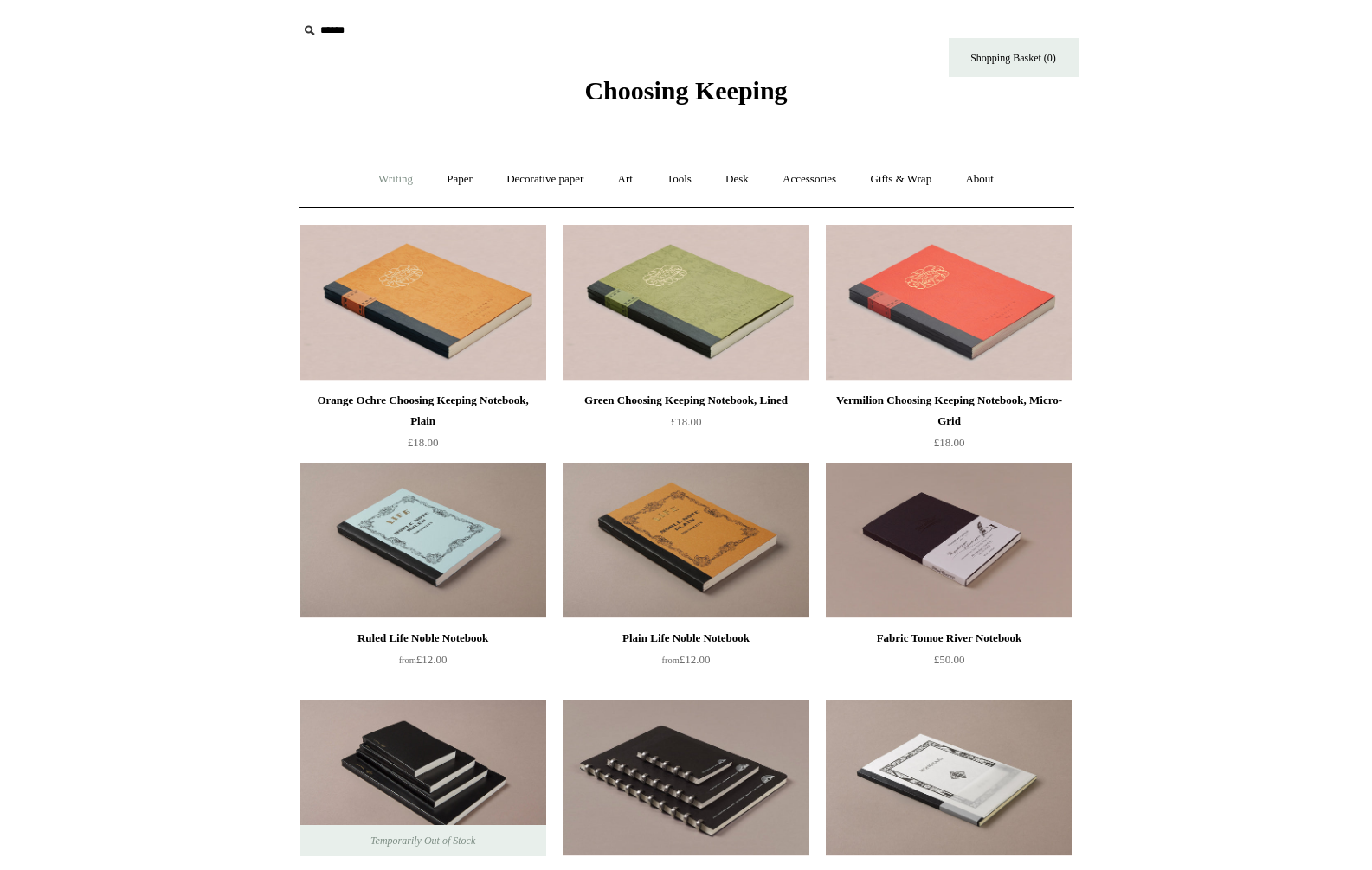
click at [367, 186] on link "Writing +" at bounding box center [395, 179] width 65 height 45
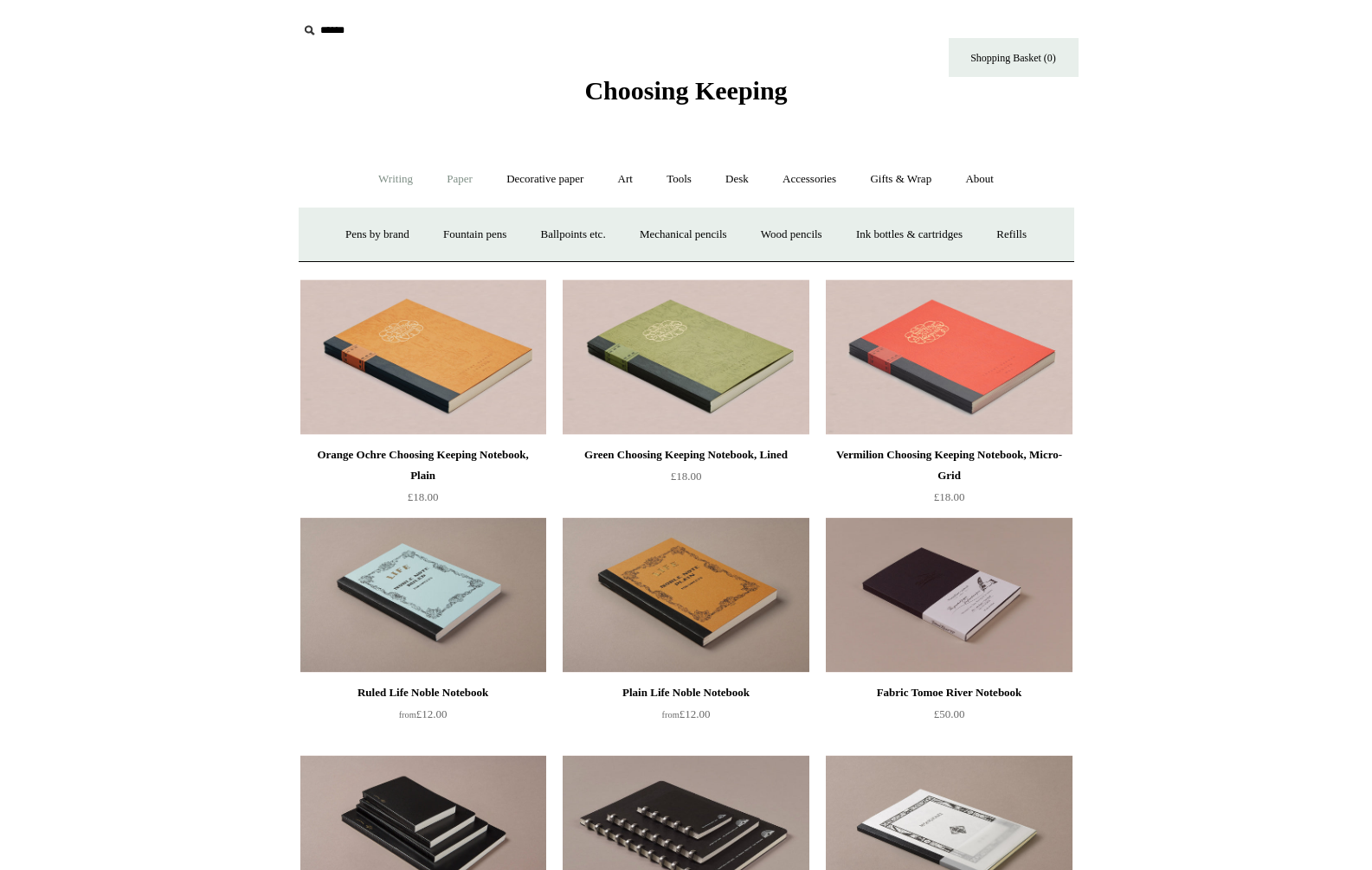
click at [453, 188] on link "Paper +" at bounding box center [459, 179] width 57 height 45
click at [437, 225] on link "Notebooks +" at bounding box center [444, 235] width 80 height 45
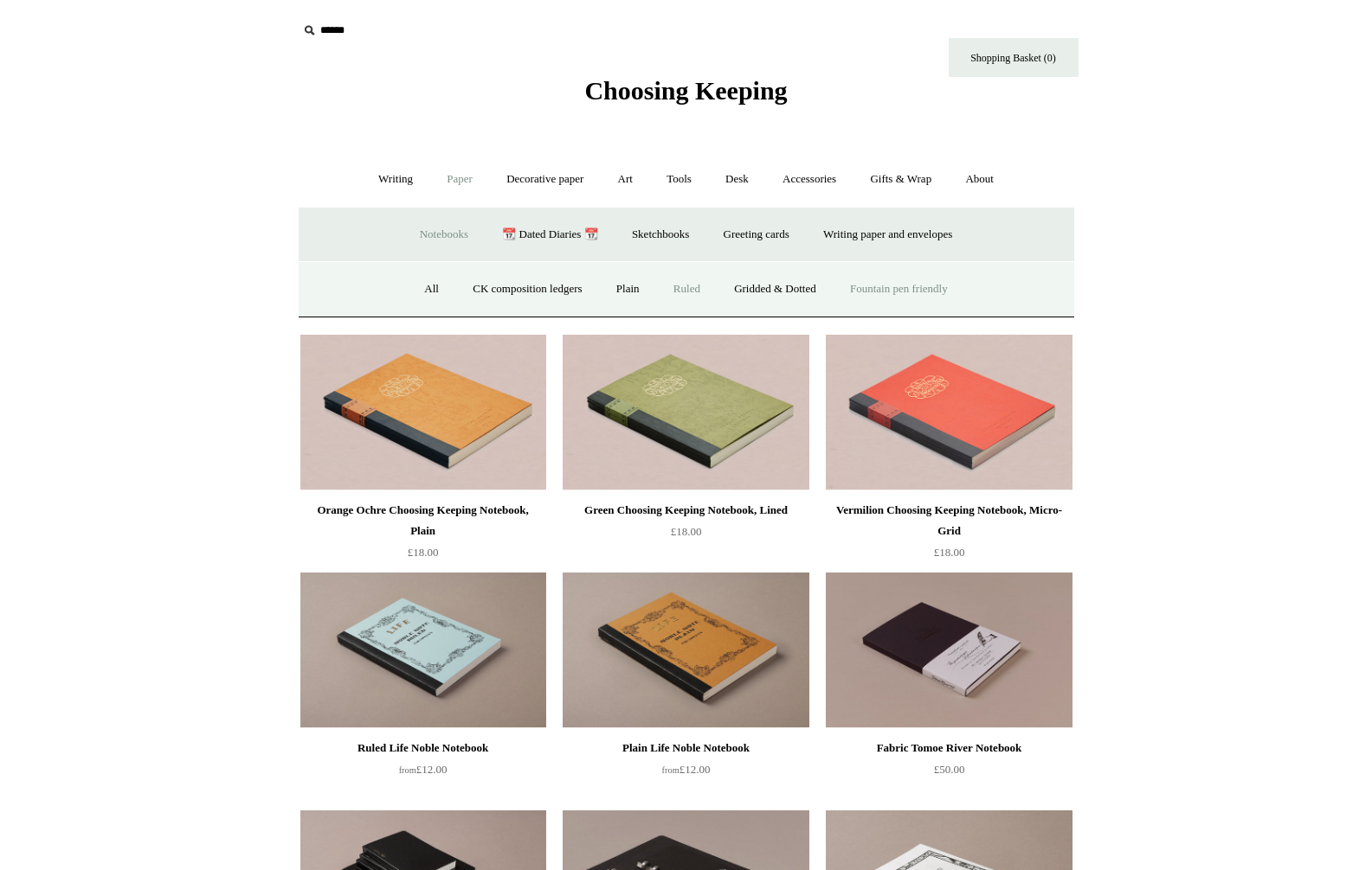
click at [675, 290] on link "Ruled" at bounding box center [686, 290] width 58 height 45
